Goal: Task Accomplishment & Management: Use online tool/utility

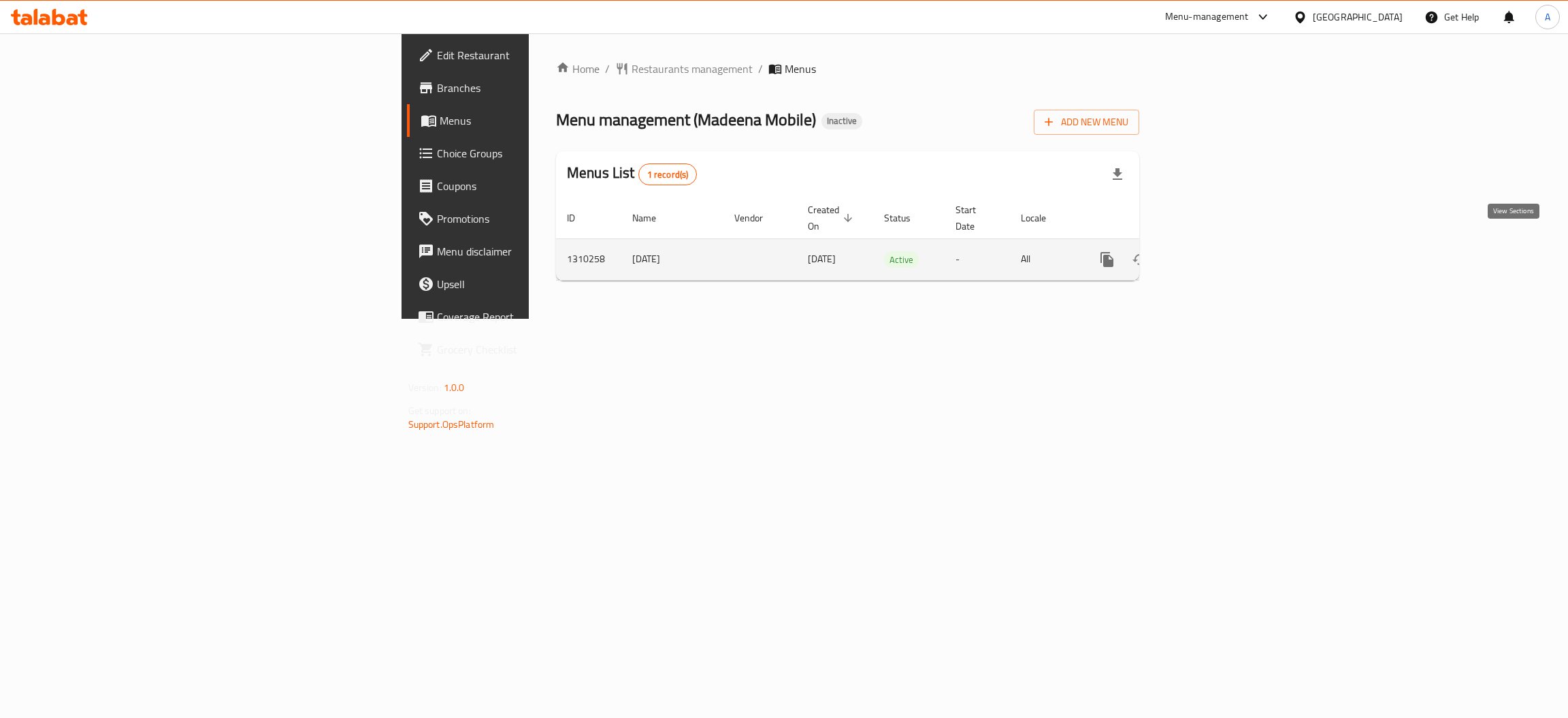
click at [1213, 251] on icon "enhanced table" at bounding box center [1205, 259] width 16 height 16
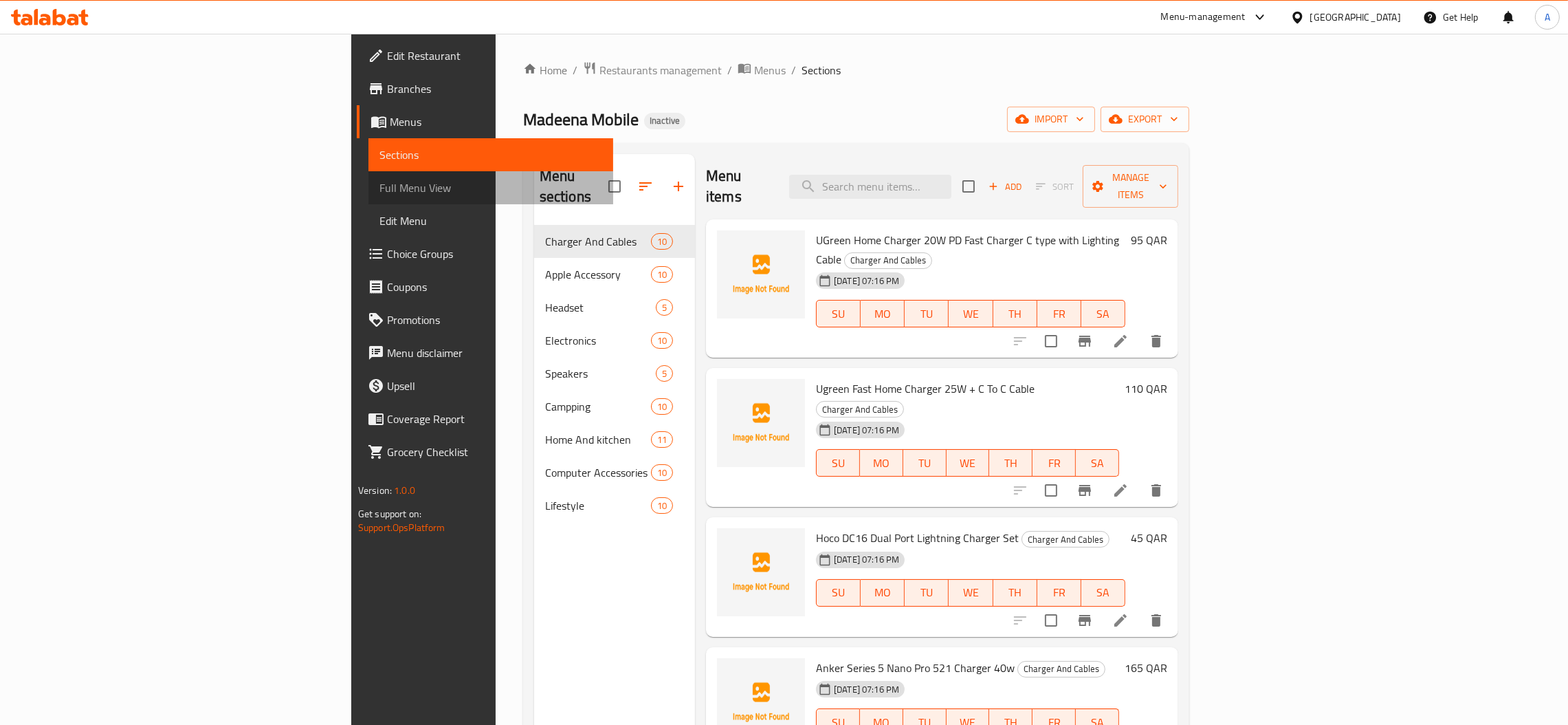
click at [380, 195] on span "Full Menu View" at bounding box center [491, 187] width 222 height 16
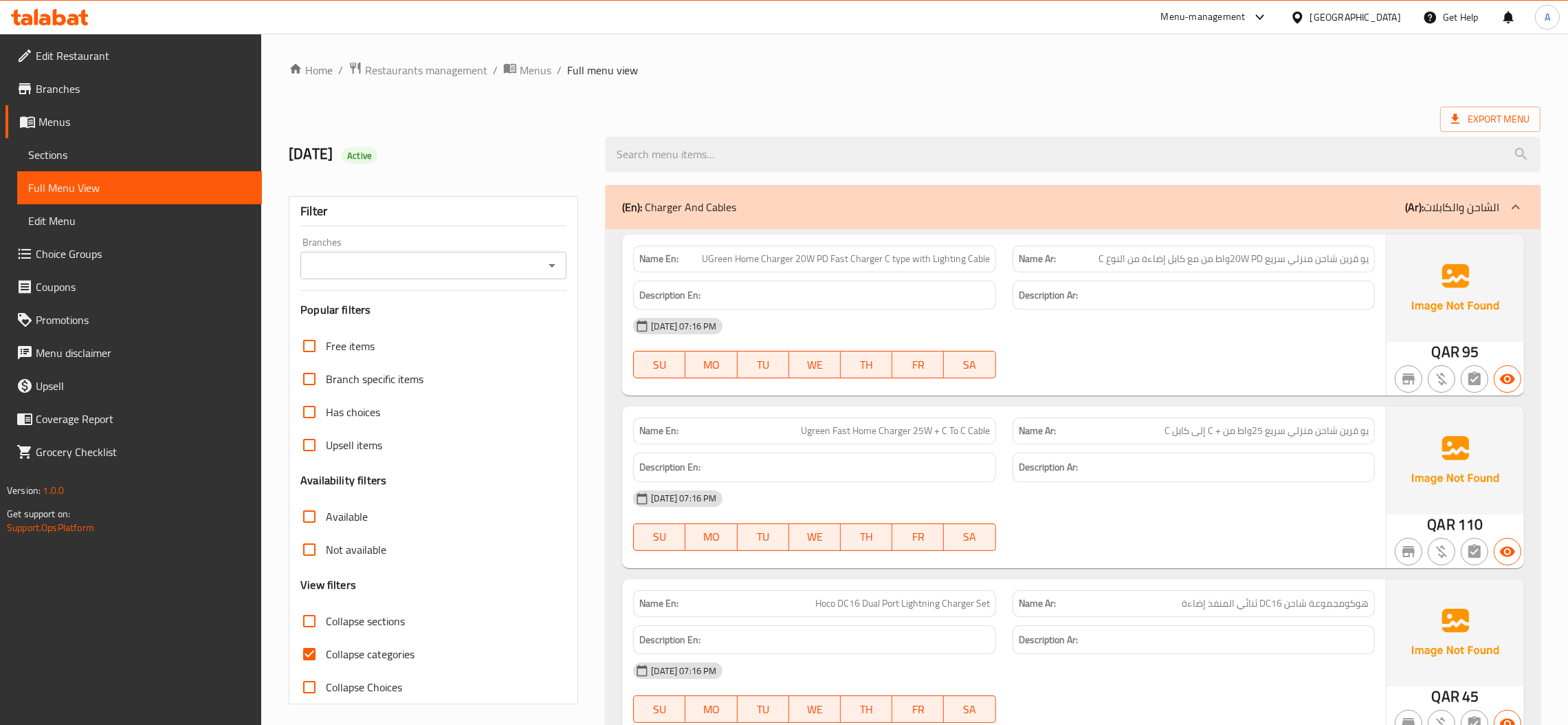
click at [101, 153] on span "Sections" at bounding box center [139, 154] width 222 height 16
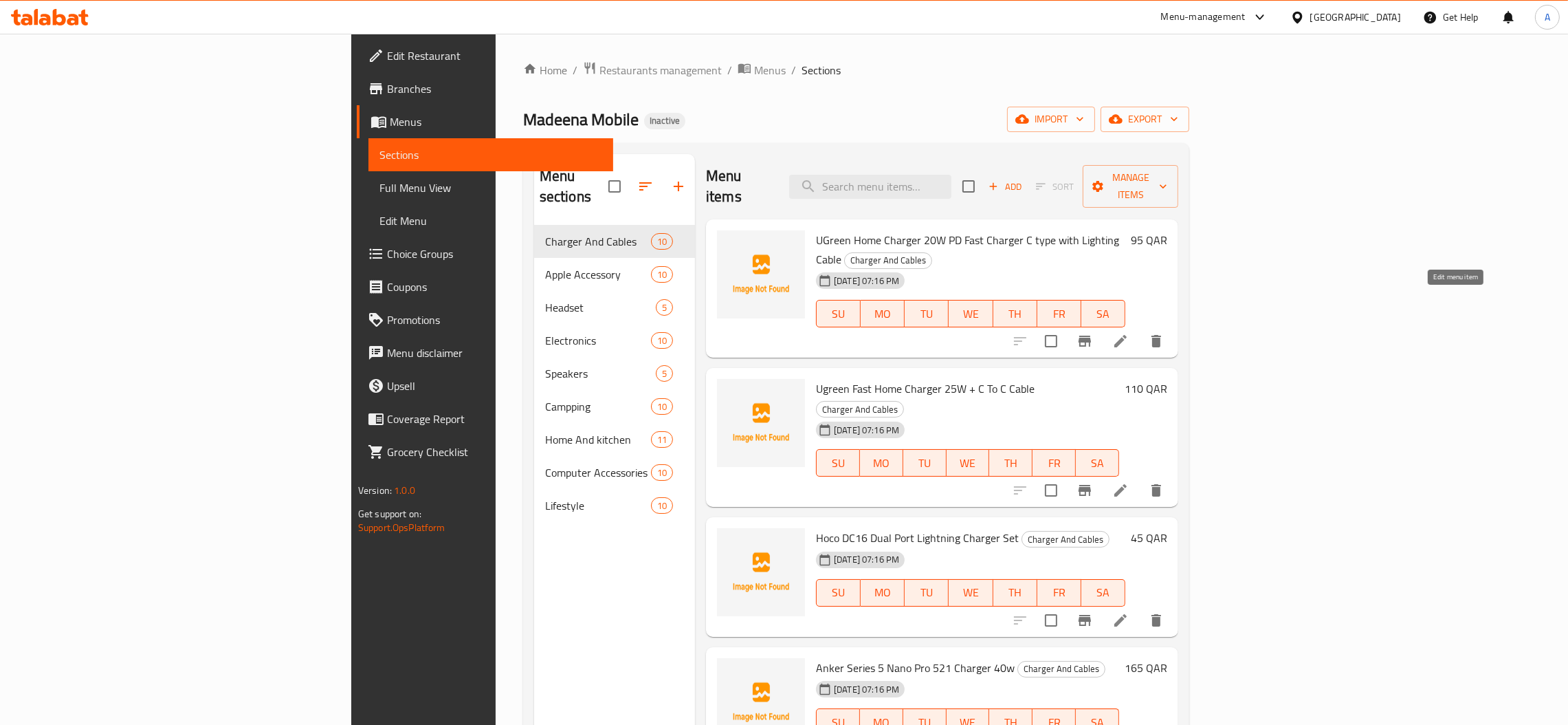
click at [1129, 333] on icon at bounding box center [1120, 340] width 16 height 16
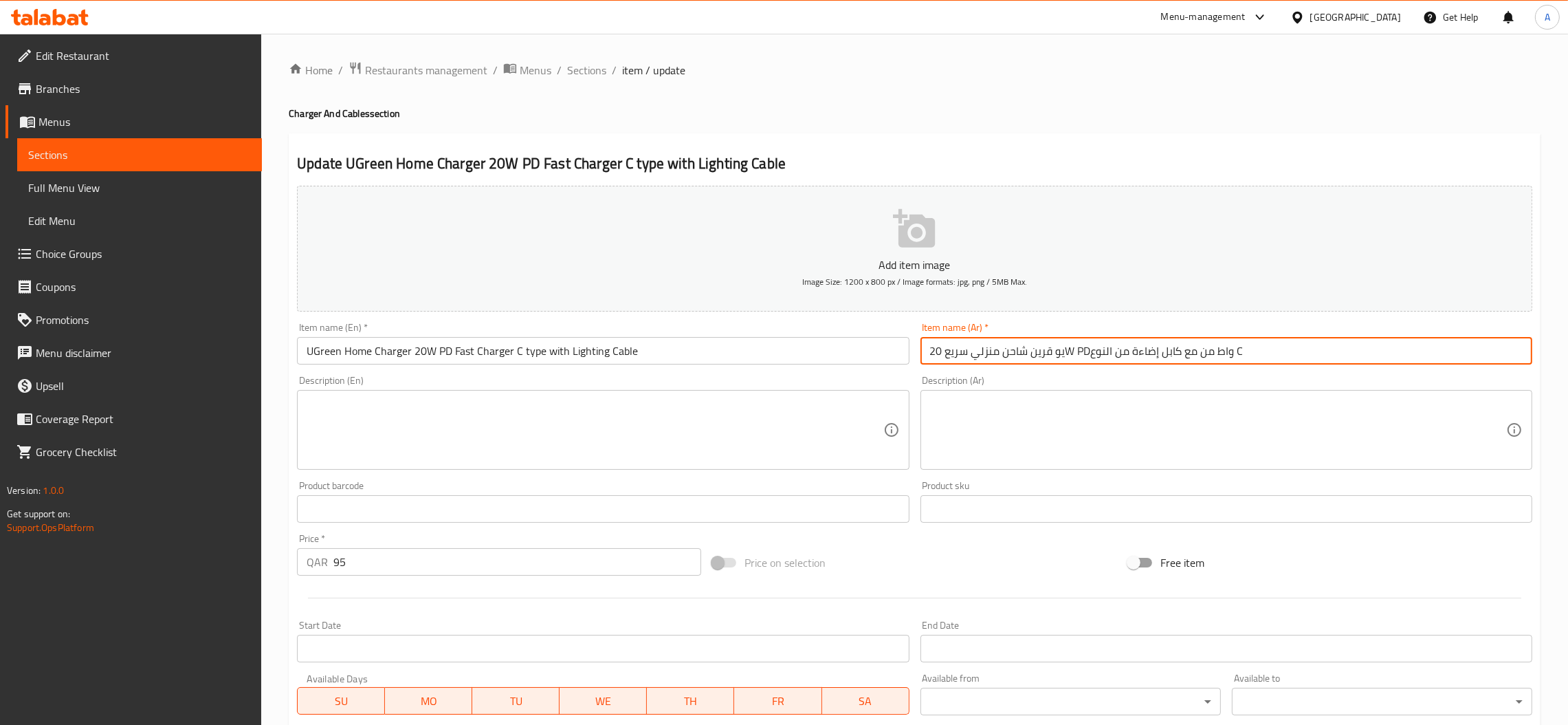
click at [1242, 354] on input "يو قرين شاحن منزلي سريع 20W PDواط من مع كابل إضاءة من النوع C" at bounding box center [1226, 350] width 612 height 27
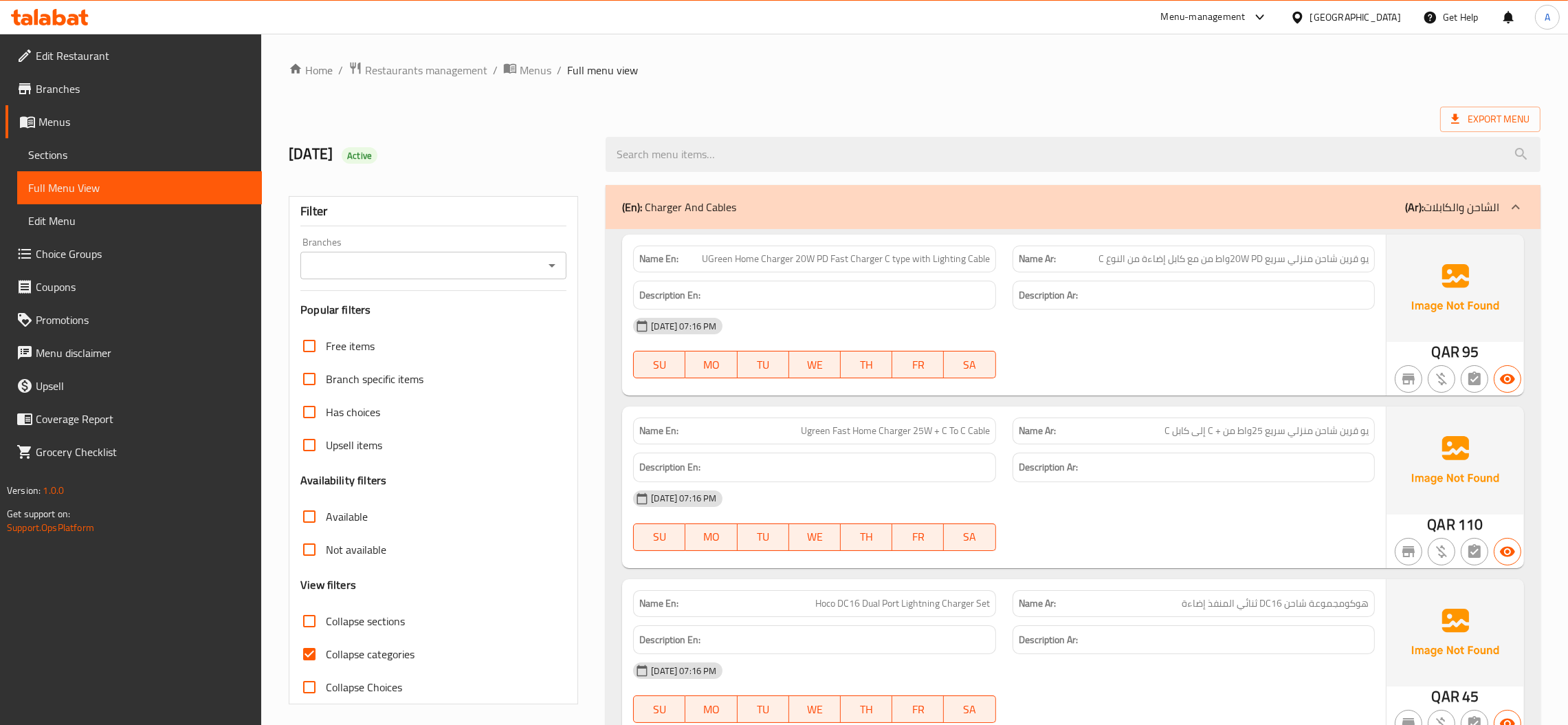
click at [1342, 264] on span "يو قرين شاحن منزلي سريع 20W PDواط من مع كابل إضاءة من النوع C" at bounding box center [1233, 259] width 271 height 15
click at [736, 260] on span "UGreen Home Charger 20W PD Fast Charger C type with Lighting Cable" at bounding box center [846, 259] width 288 height 15
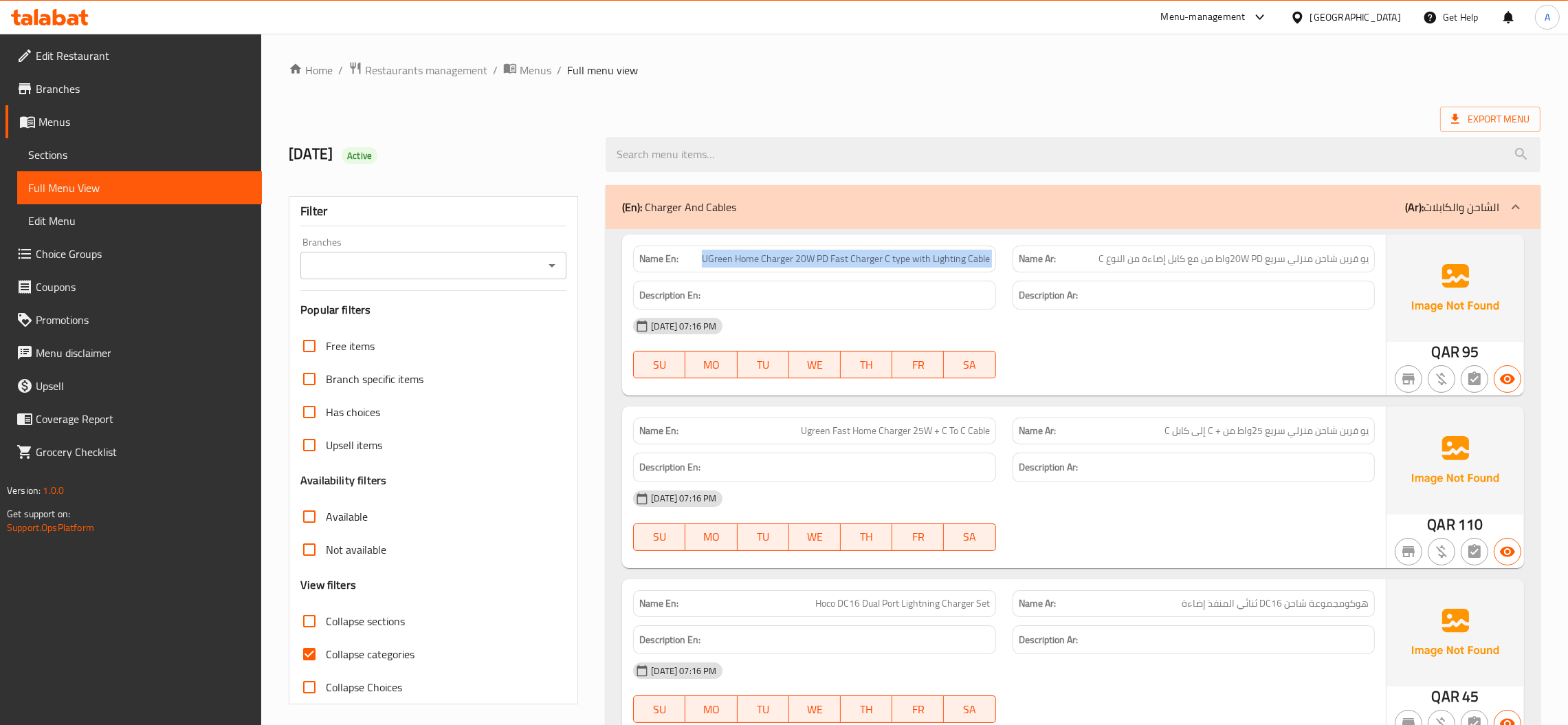
click at [736, 260] on span "UGreen Home Charger 20W PD Fast Charger C type with Lighting Cable" at bounding box center [846, 259] width 288 height 15
copy span "UGreen Home Charger 20W PD Fast Charger C type with Lighting Cable"
click at [64, 143] on link "Sections" at bounding box center [140, 154] width 245 height 33
click at [1494, 117] on span "Export Menu" at bounding box center [1490, 119] width 78 height 17
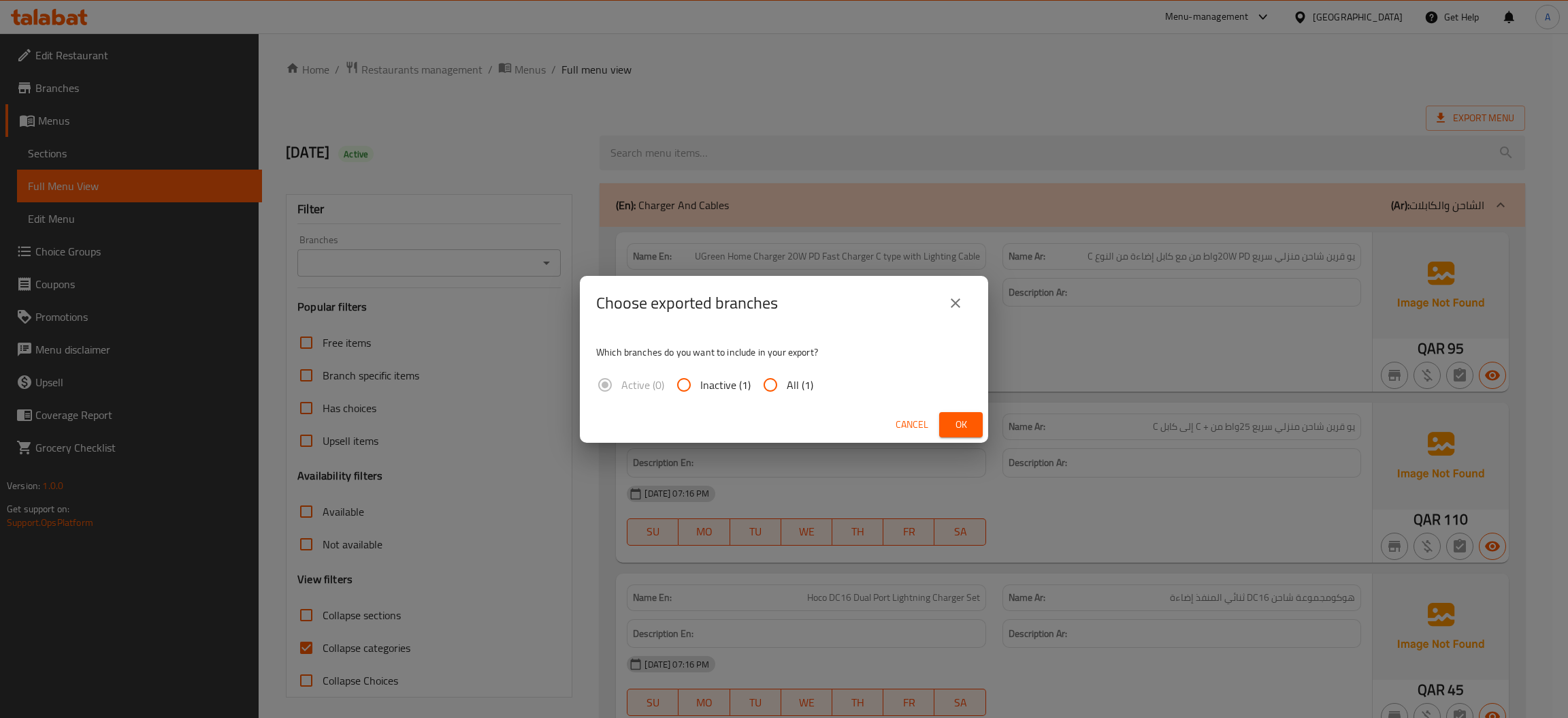
click at [777, 378] on input "All (1)" at bounding box center [771, 385] width 33 height 33
radio input "true"
click at [962, 426] on span "Ok" at bounding box center [961, 425] width 21 height 17
